Goal: Task Accomplishment & Management: Use online tool/utility

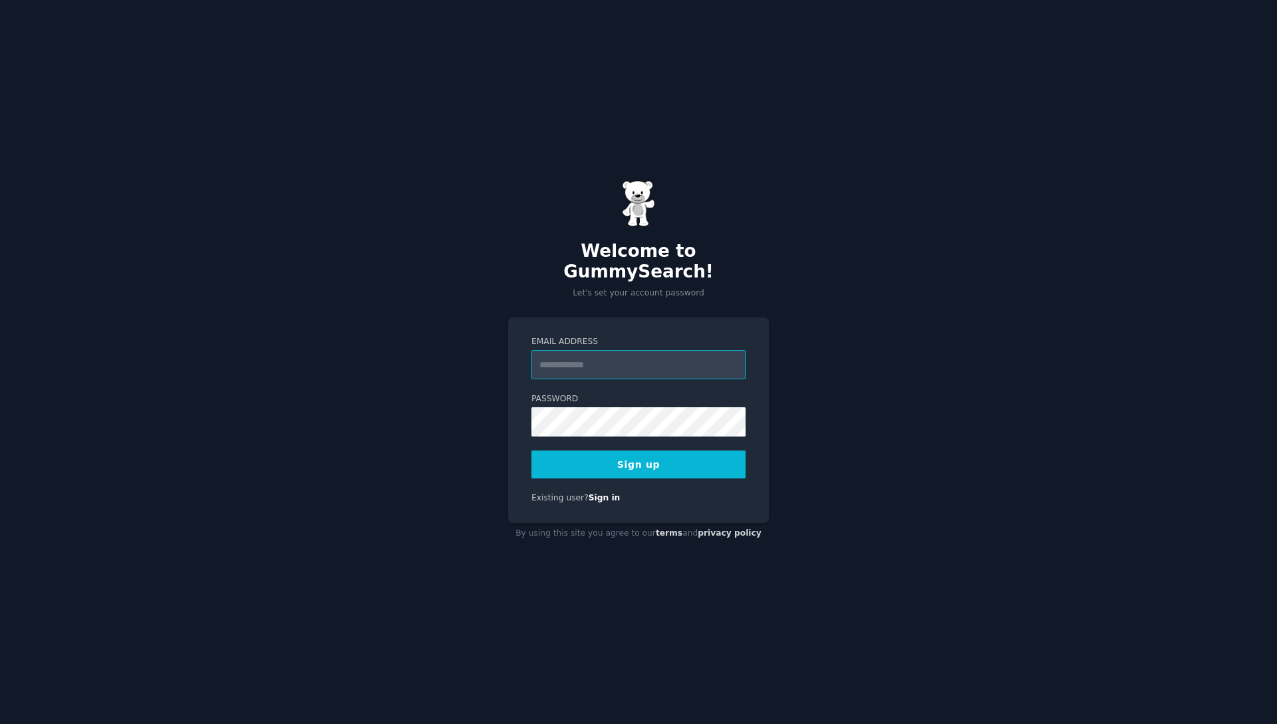
click at [618, 351] on input "Email Address" at bounding box center [639, 364] width 214 height 29
type input "**********"
click at [452, 462] on div "**********" at bounding box center [638, 362] width 1277 height 724
click at [561, 457] on button "Sign up" at bounding box center [639, 464] width 214 height 28
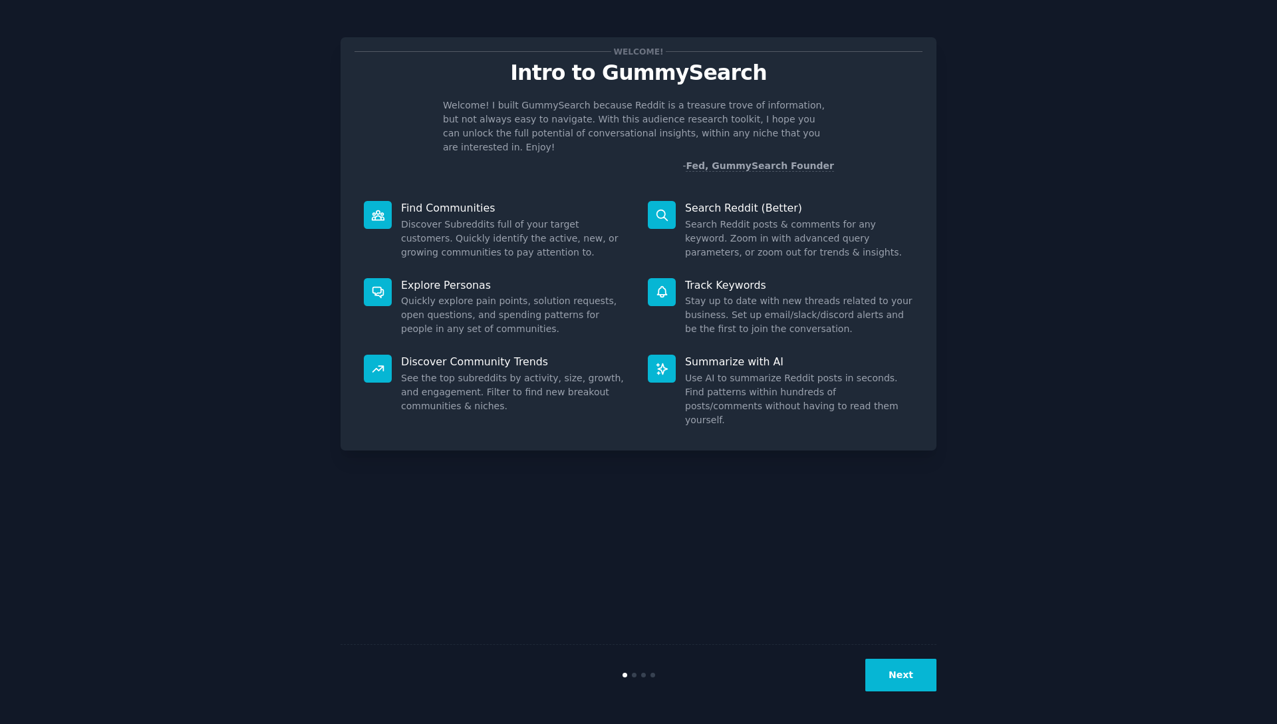
click at [637, 676] on div at bounding box center [639, 675] width 199 height 5
click at [636, 676] on div at bounding box center [639, 675] width 199 height 5
click at [707, 201] on p "Search Reddit (Better)" at bounding box center [799, 208] width 228 height 14
click at [710, 355] on p "Summarize with AI" at bounding box center [799, 362] width 228 height 14
click at [731, 218] on dd "Search Reddit posts & comments for any keyword. Zoom in with advanced query par…" at bounding box center [799, 239] width 228 height 42
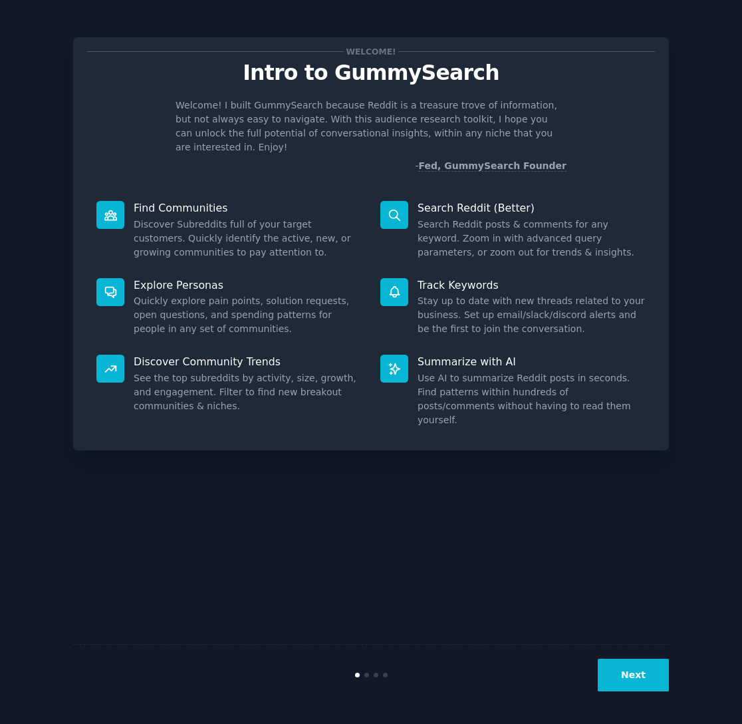
drag, startPoint x: 528, startPoint y: 494, endPoint x: 528, endPoint y: 483, distance: 10.6
click at [528, 494] on div "Welcome! Intro to GummySearch Welcome! I built GummySearch because Reddit is a …" at bounding box center [371, 362] width 596 height 687
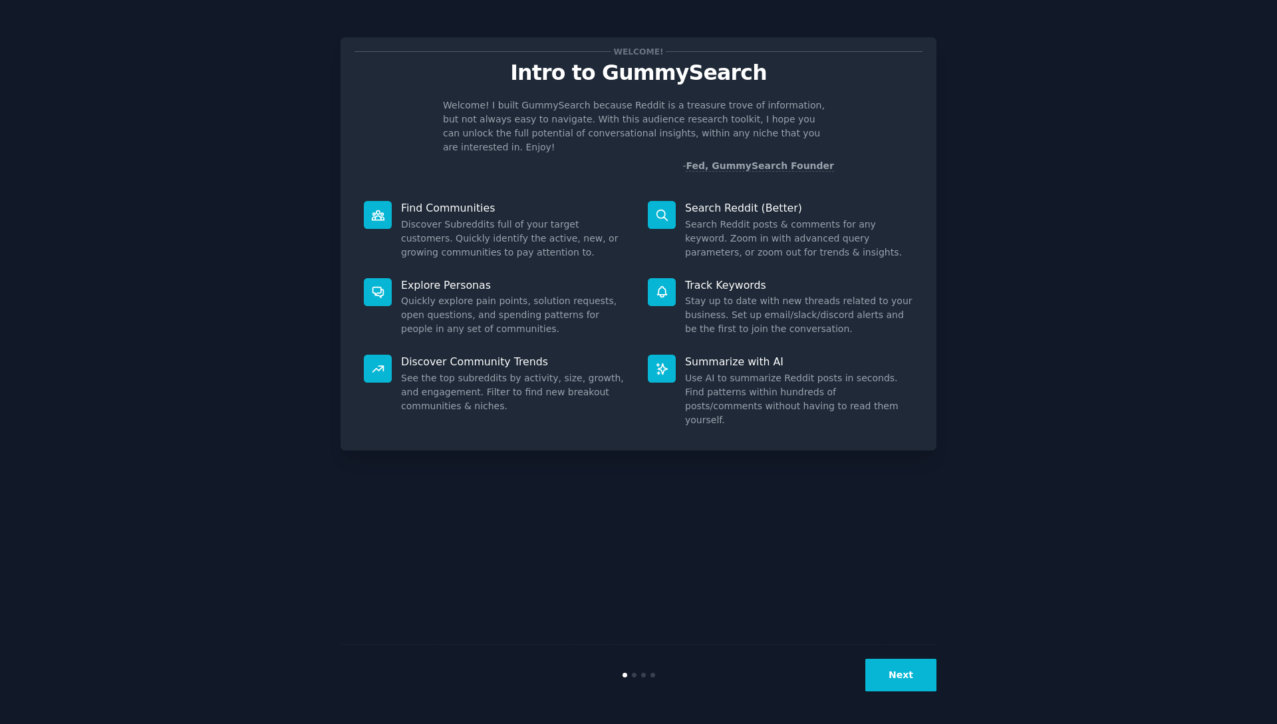
click at [913, 667] on button "Next" at bounding box center [900, 675] width 71 height 33
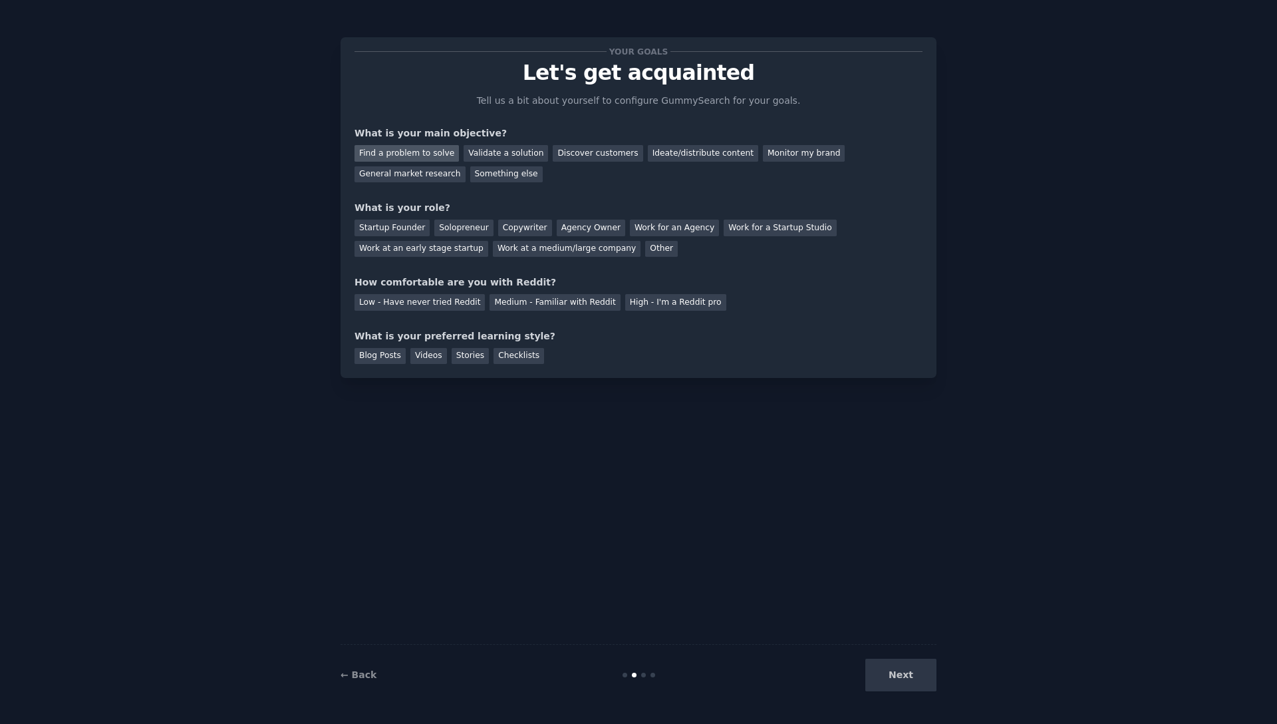
click at [401, 152] on div "Find a problem to solve" at bounding box center [407, 153] width 104 height 17
click at [611, 156] on div "Discover customers" at bounding box center [598, 153] width 90 height 17
click at [570, 229] on div "Agency Owner" at bounding box center [591, 228] width 69 height 17
click at [537, 297] on div "Medium - Familiar with Reddit" at bounding box center [555, 302] width 130 height 17
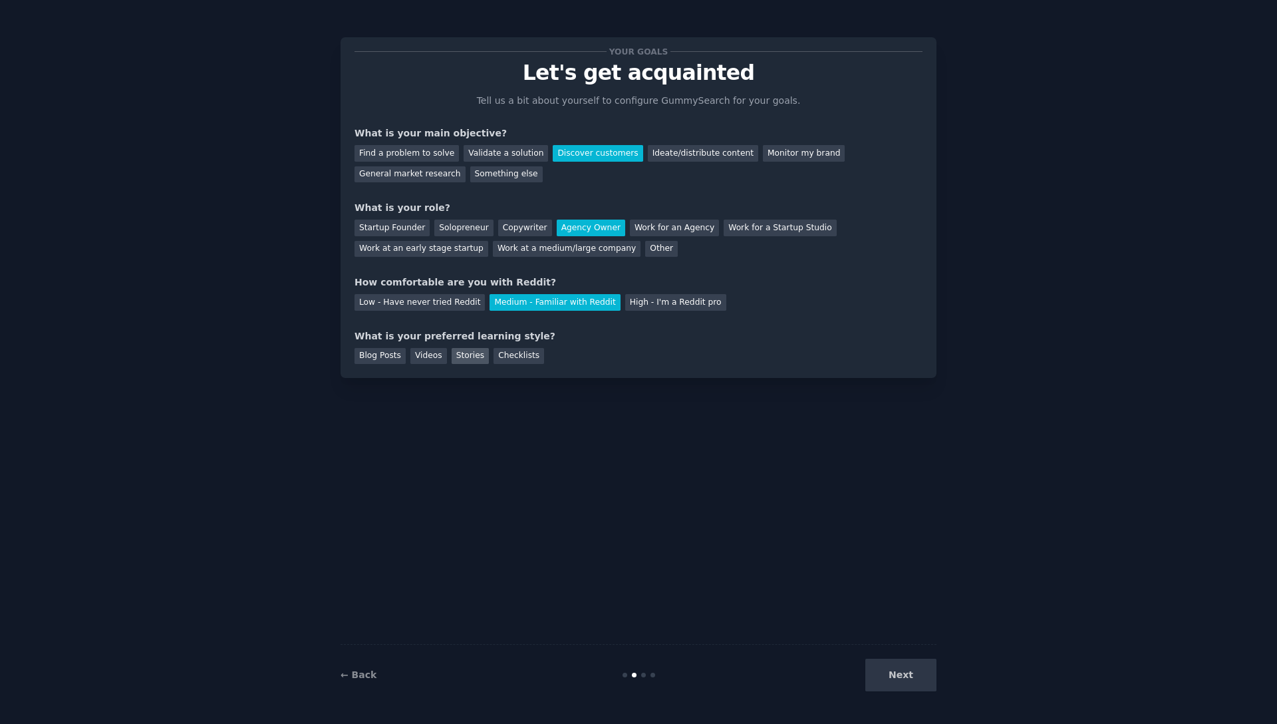
click at [468, 353] on div "Stories" at bounding box center [470, 356] width 37 height 17
click at [916, 675] on button "Next" at bounding box center [900, 675] width 71 height 33
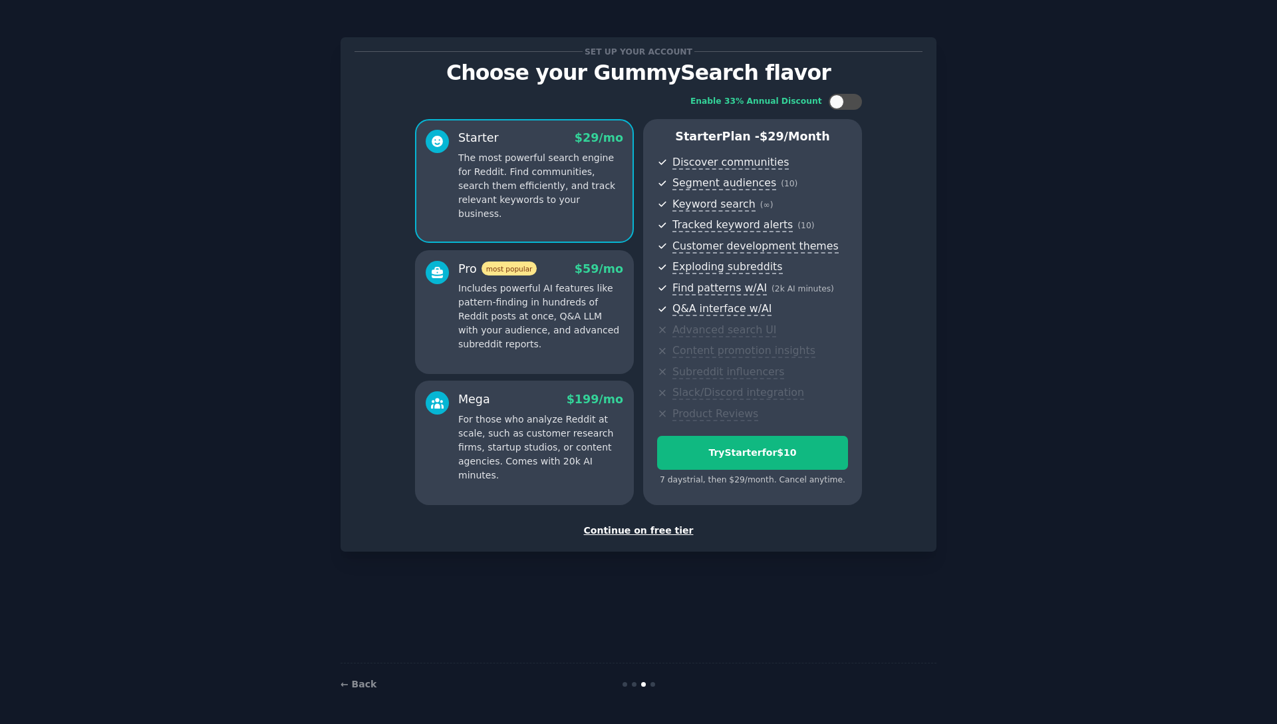
click at [659, 531] on div "Continue on free tier" at bounding box center [639, 531] width 568 height 14
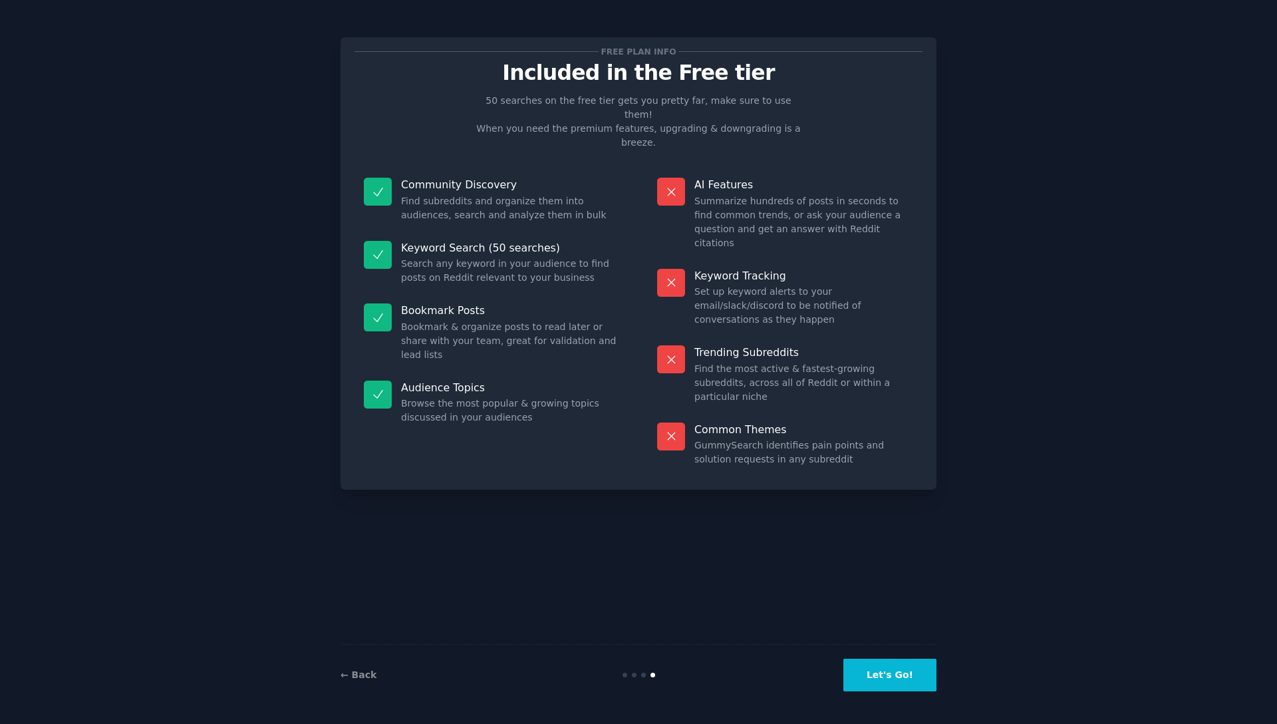
click at [878, 673] on button "Let's Go!" at bounding box center [890, 675] width 93 height 33
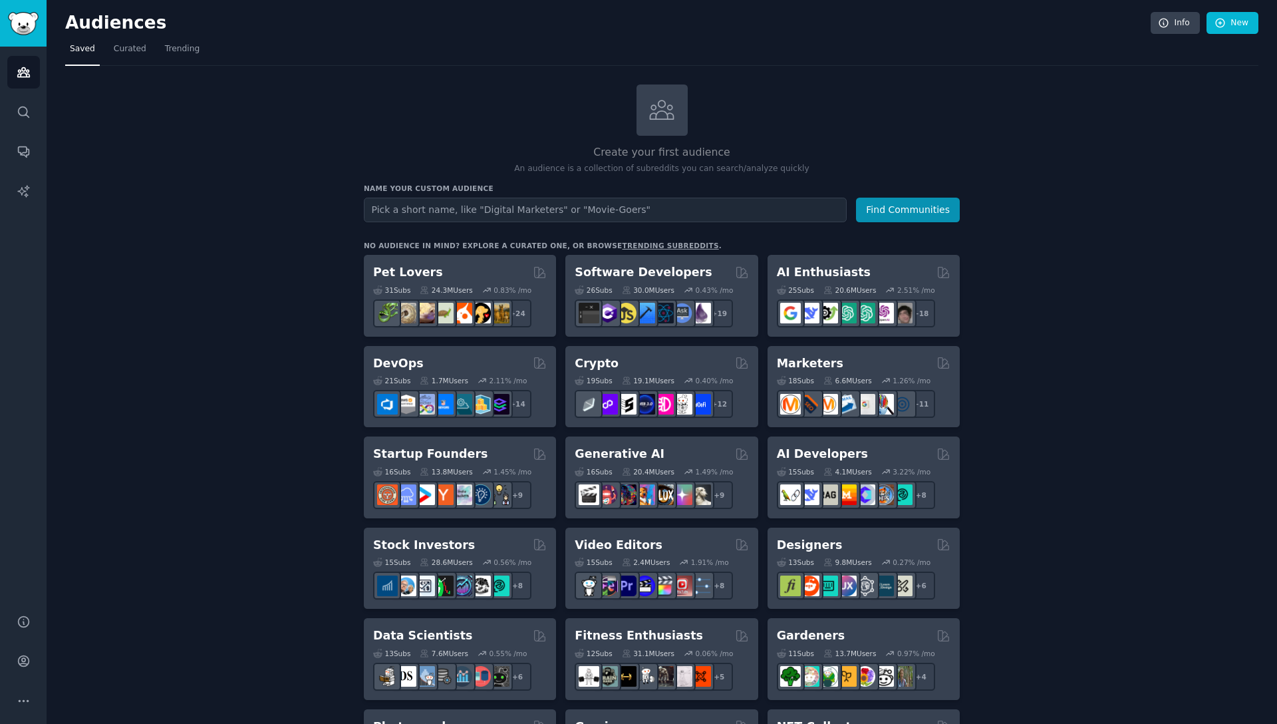
click at [673, 210] on input "text" at bounding box center [605, 210] width 483 height 25
click at [32, 75] on link "Audiences" at bounding box center [23, 72] width 33 height 33
click at [27, 99] on link "Search" at bounding box center [23, 112] width 33 height 33
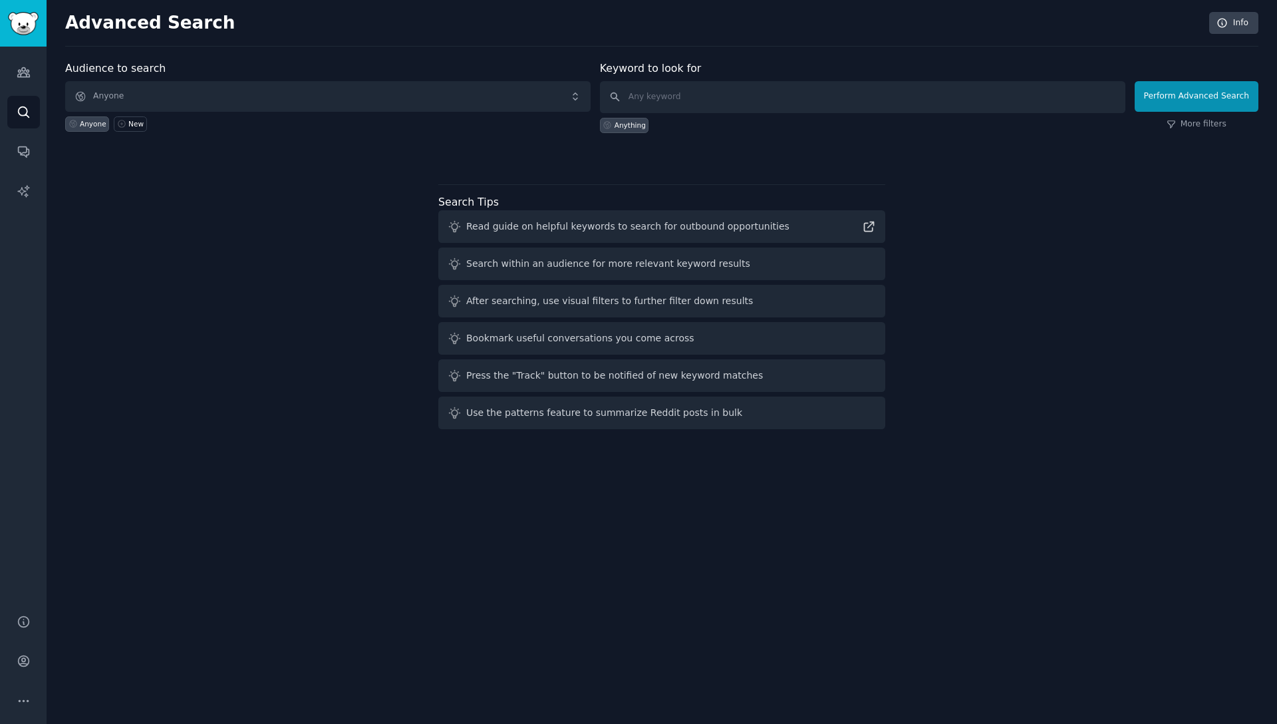
click at [718, 229] on div "Read guide on helpful keywords to search for outbound opportunities" at bounding box center [627, 227] width 323 height 14
click at [866, 254] on div "Search within an audience for more relevant keyword results" at bounding box center [661, 263] width 447 height 33
click at [684, 261] on div "Search within an audience for more relevant keyword results" at bounding box center [608, 264] width 284 height 14
click at [448, 265] on icon at bounding box center [455, 264] width 14 height 14
click at [873, 226] on icon at bounding box center [869, 226] width 9 height 9
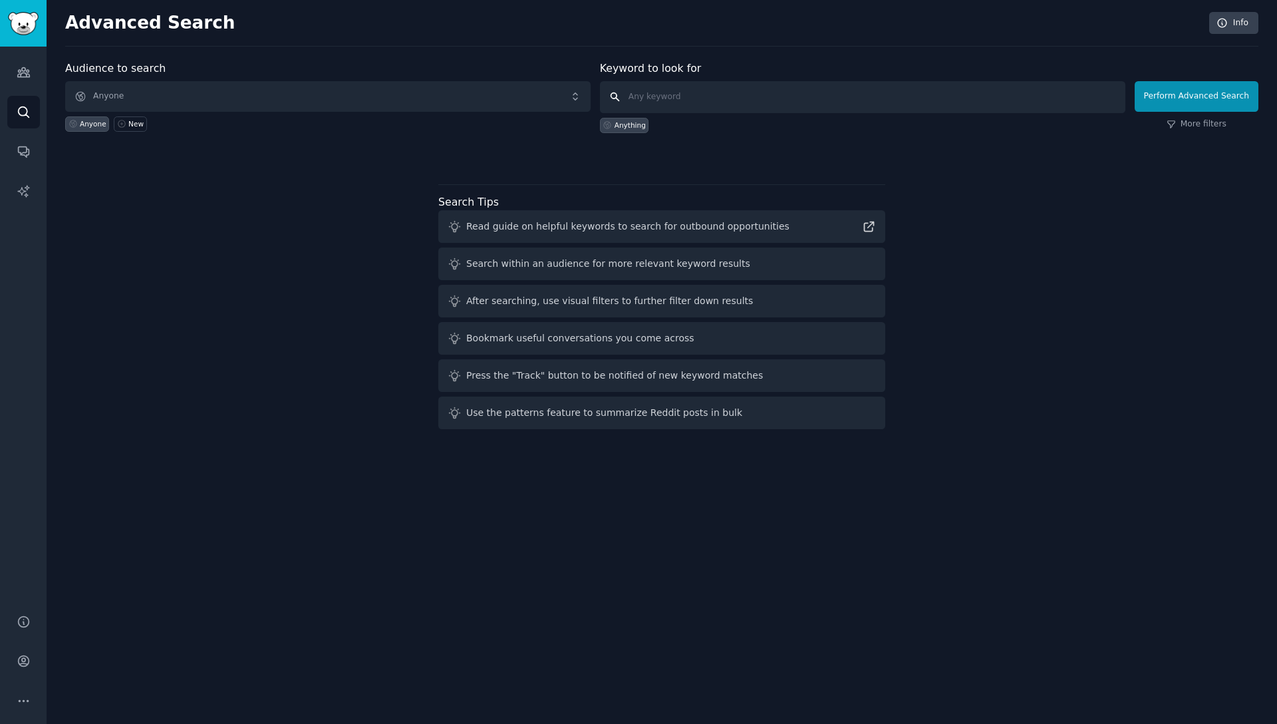
click at [704, 94] on input "text" at bounding box center [863, 97] width 526 height 32
click at [682, 94] on input "text" at bounding box center [863, 97] width 526 height 32
type input "Hire reliable software developers"
click button "Perform Advanced Search" at bounding box center [1197, 96] width 124 height 31
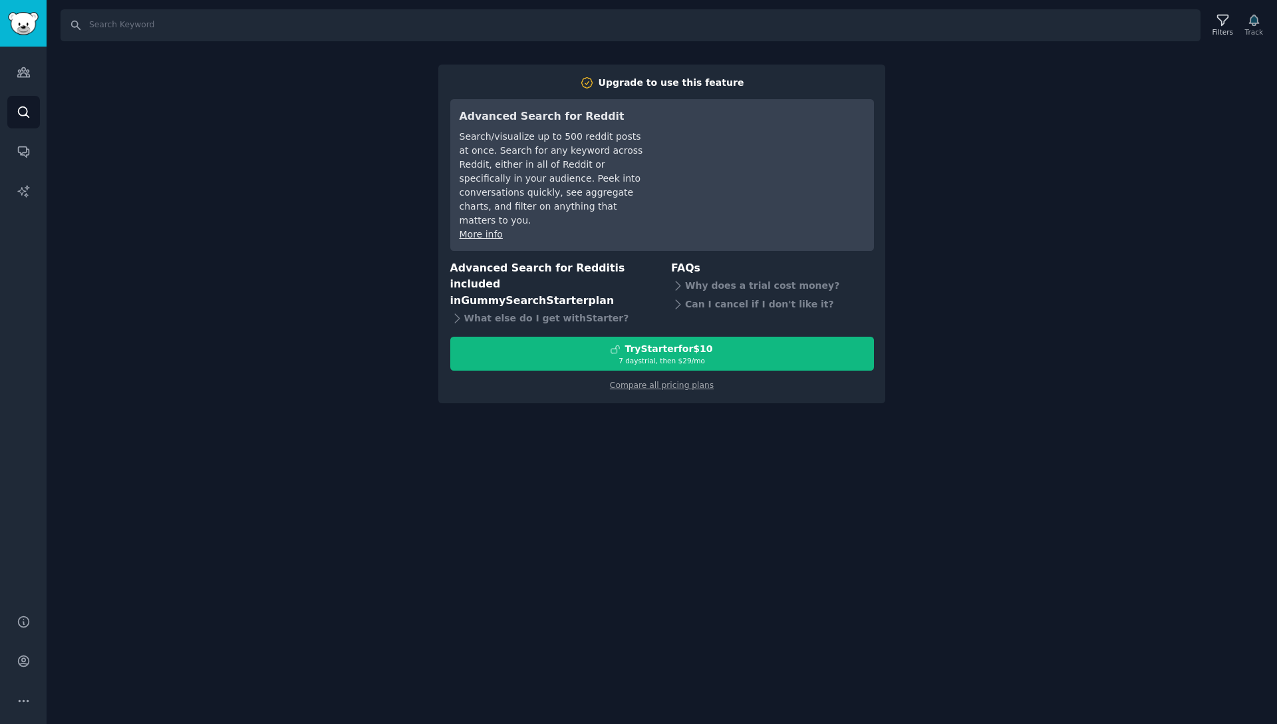
click at [430, 41] on div "Search Filters Track Upgrade to use this feature Advanced Search for Reddit Sea…" at bounding box center [662, 362] width 1231 height 724
click at [331, 163] on div "Search Filters Track Upgrade to use this feature Advanced Search for Reddit Sea…" at bounding box center [662, 362] width 1231 height 724
click at [20, 74] on icon "Sidebar" at bounding box center [23, 72] width 12 height 9
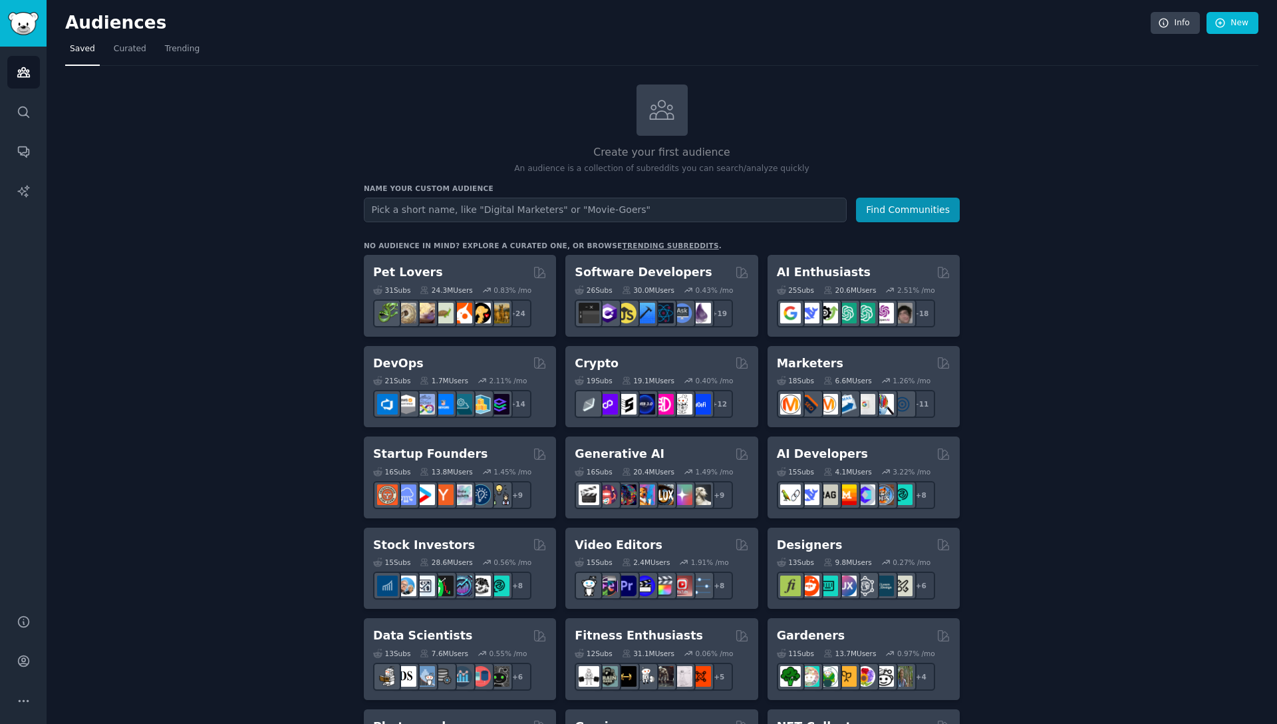
click at [446, 208] on input "text" at bounding box center [605, 210] width 483 height 25
type input "s"
type input "hire software developers"
click at [890, 210] on button "Find Communities" at bounding box center [908, 210] width 104 height 25
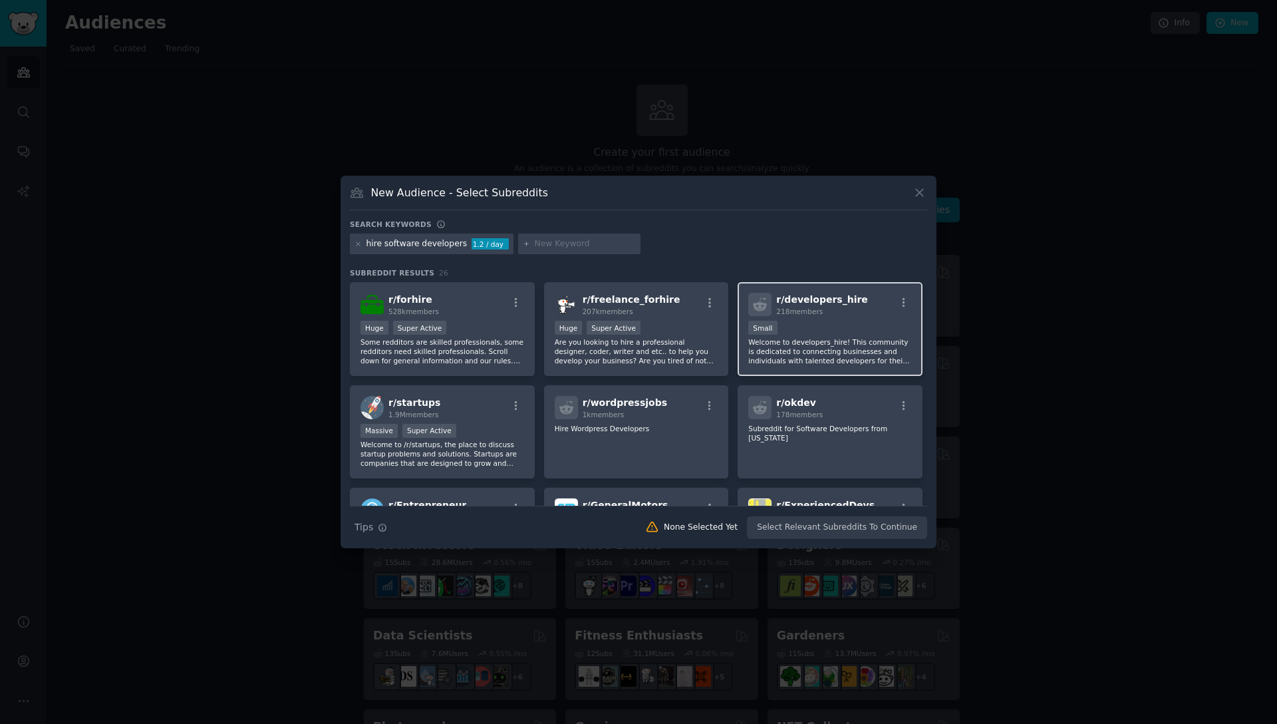
click at [822, 347] on p "Welcome to developers_hire! This community is dedicated to connecting businesse…" at bounding box center [830, 351] width 164 height 28
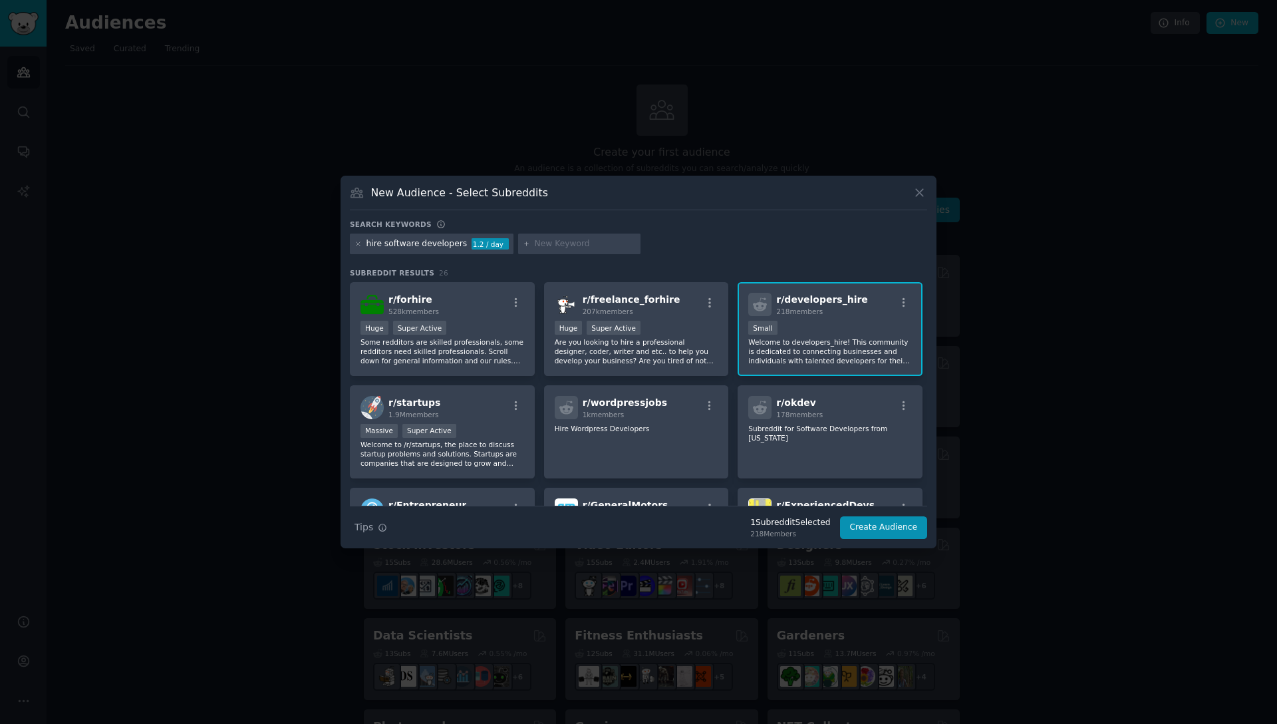
click at [821, 347] on p "Welcome to developers_hire! This community is dedicated to connecting businesse…" at bounding box center [830, 351] width 164 height 28
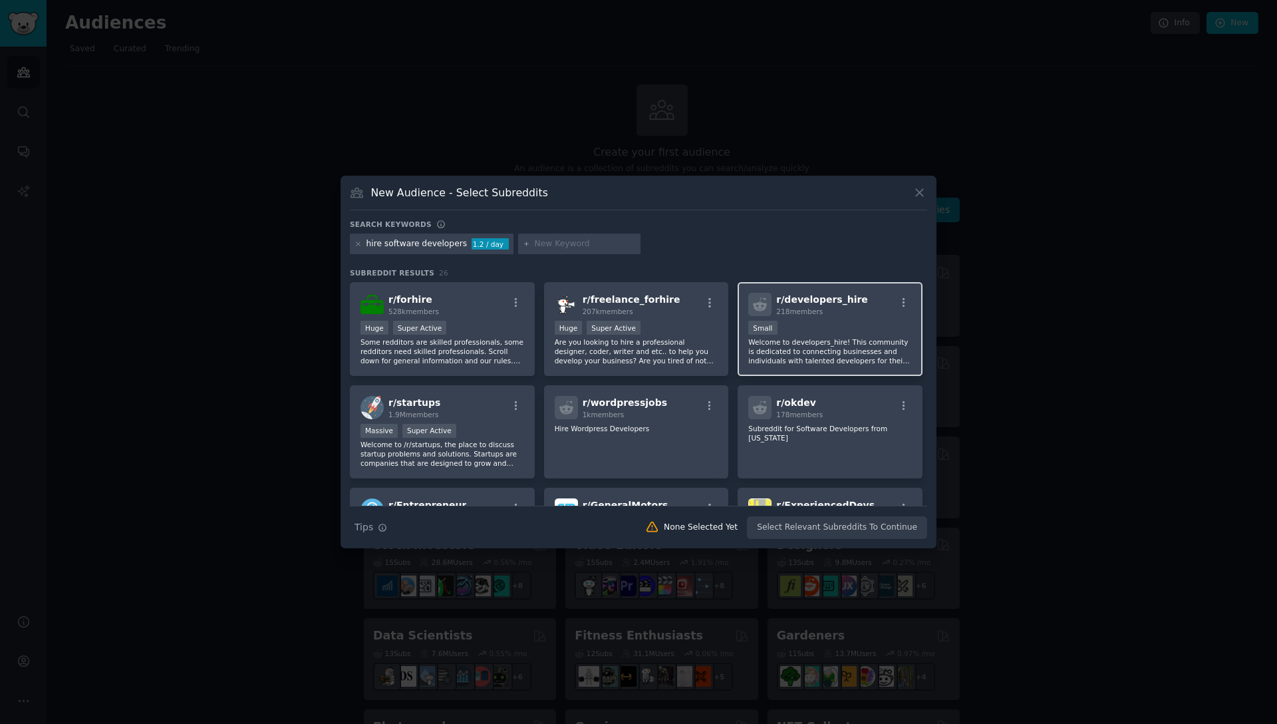
click at [821, 347] on p "Welcome to developers_hire! This community is dedicated to connecting businesse…" at bounding box center [830, 351] width 164 height 28
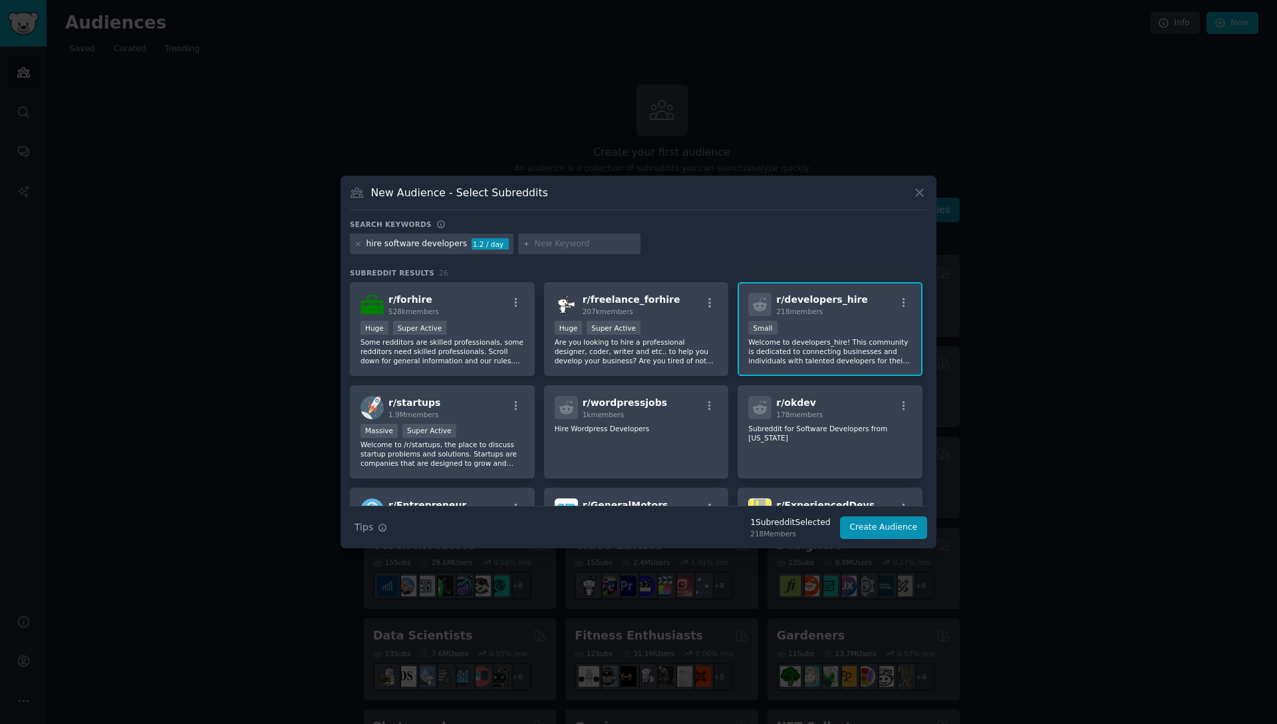
click at [821, 347] on p "Welcome to developers_hire! This community is dedicated to connecting businesse…" at bounding box center [830, 351] width 164 height 28
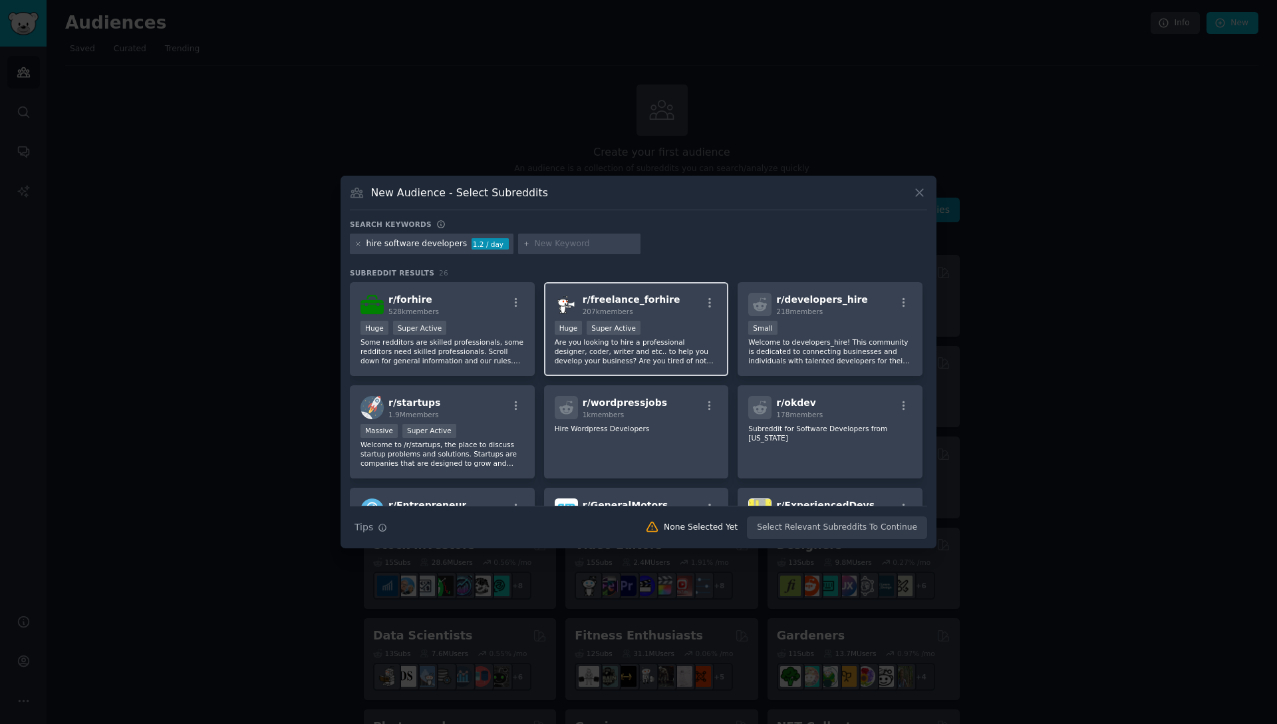
click at [669, 349] on p "Are you looking to hire a professional designer, coder, writer and etc.. to hel…" at bounding box center [637, 351] width 164 height 28
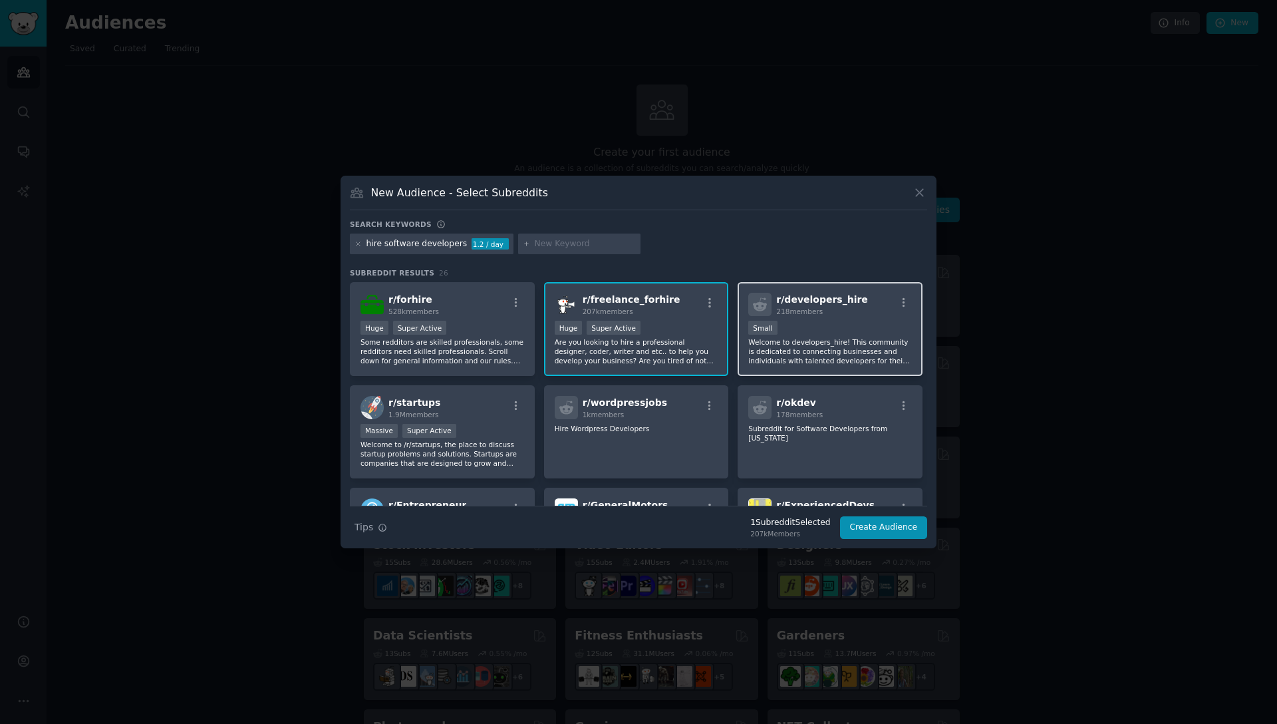
click at [753, 349] on p "Welcome to developers_hire! This community is dedicated to connecting businesse…" at bounding box center [830, 351] width 164 height 28
click at [678, 360] on p "Are you looking to hire a professional designer, coder, writer and etc.. to hel…" at bounding box center [637, 351] width 164 height 28
click at [738, 360] on div "r/ developers_hire 218 members Small Welcome to developers_hire! This community…" at bounding box center [830, 329] width 185 height 94
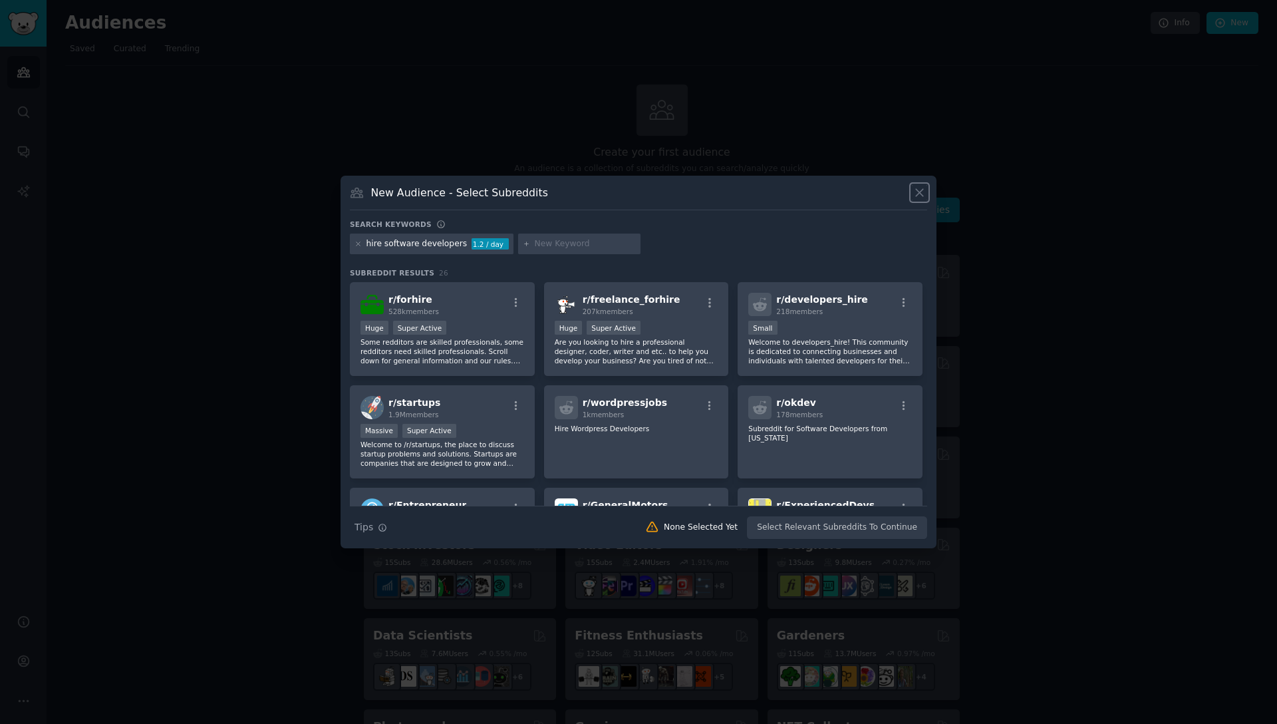
click at [915, 188] on icon at bounding box center [920, 193] width 14 height 14
